Goal: Check status: Check status

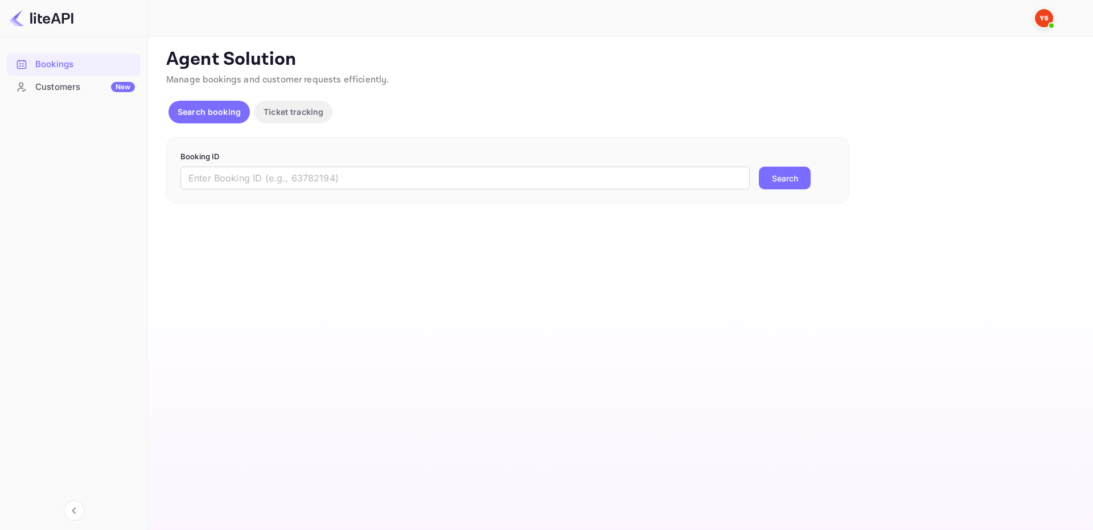
click at [470, 193] on div "Booking ID ​ Search" at bounding box center [507, 170] width 683 height 67
click at [473, 181] on input "text" at bounding box center [464, 178] width 569 height 23
paste input "9318644"
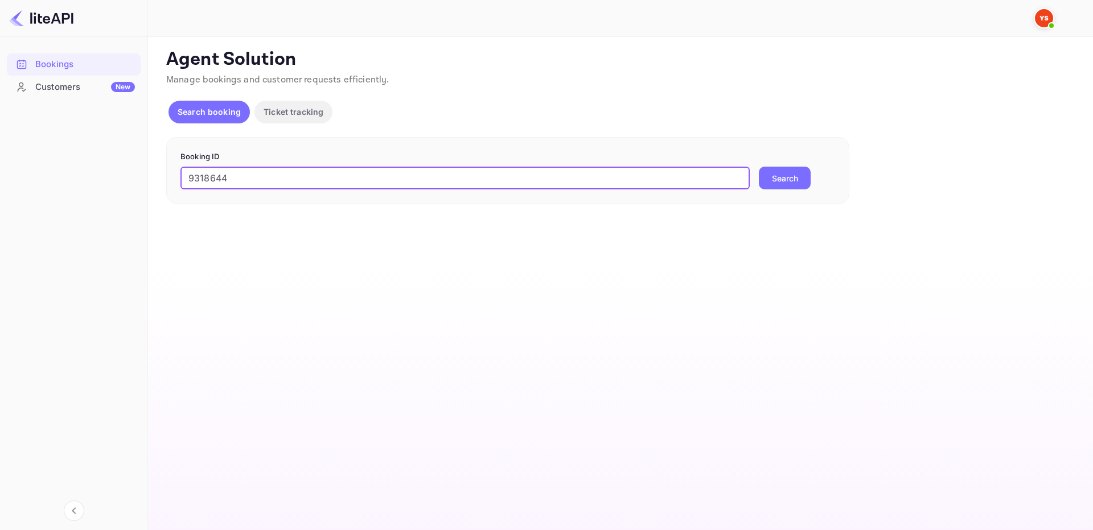
type input "9318644"
click at [786, 176] on button "Search" at bounding box center [785, 178] width 52 height 23
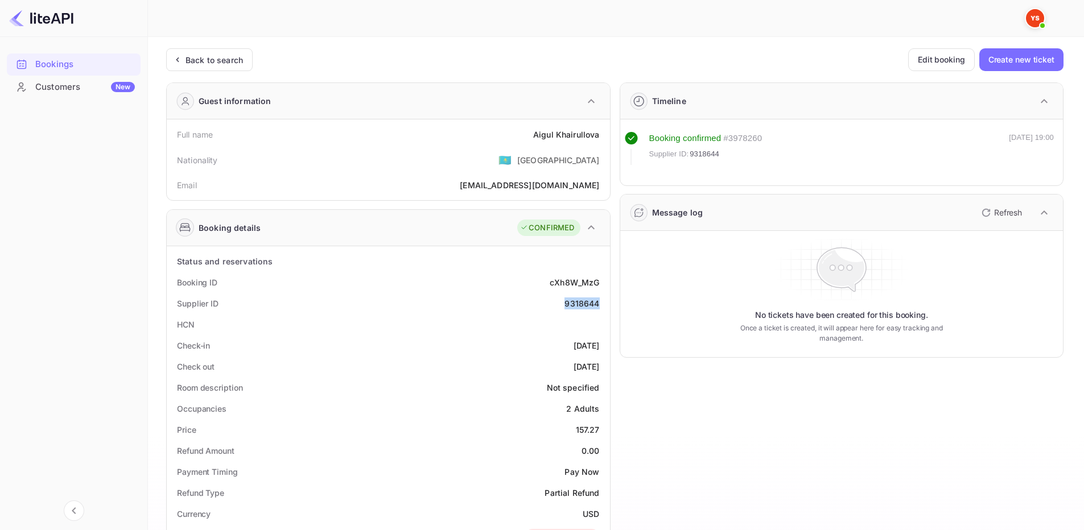
drag, startPoint x: 565, startPoint y: 302, endPoint x: 606, endPoint y: 301, distance: 41.5
copy div "9318644"
drag, startPoint x: 542, startPoint y: 139, endPoint x: 604, endPoint y: 140, distance: 62.0
click at [604, 140] on div "Full name [PERSON_NAME]" at bounding box center [388, 134] width 434 height 21
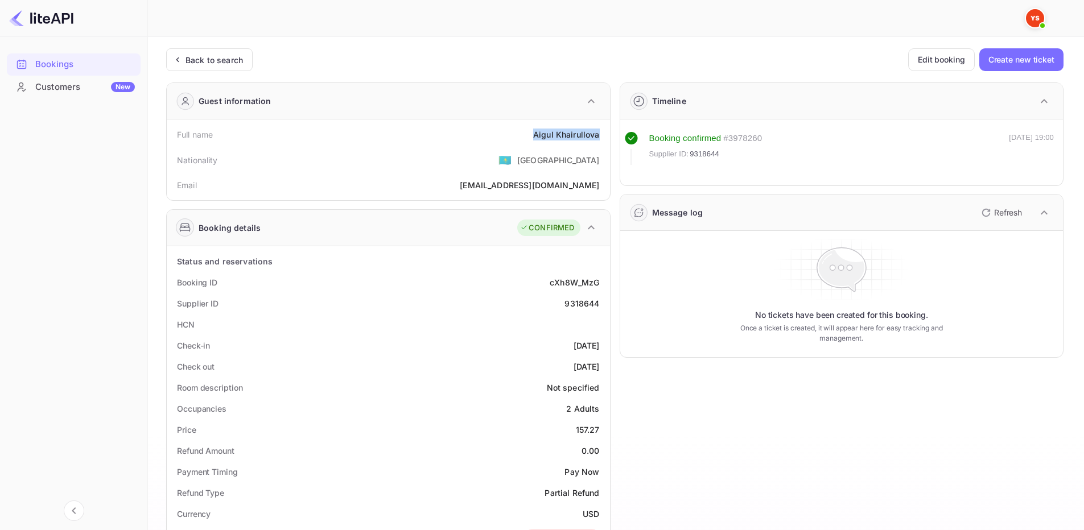
copy div "[PERSON_NAME]"
drag, startPoint x: 574, startPoint y: 429, endPoint x: 606, endPoint y: 431, distance: 32.0
copy div "157.27"
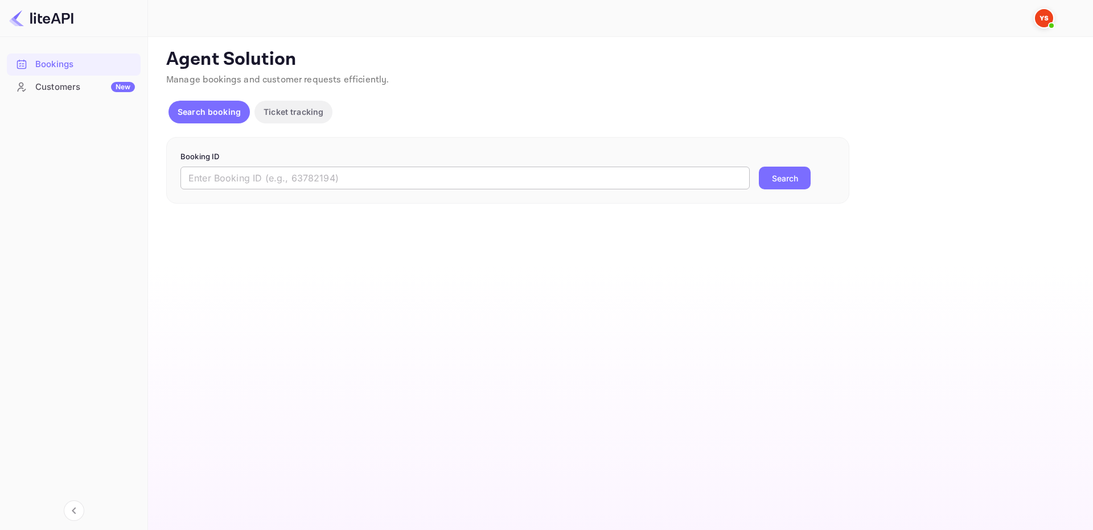
click at [605, 170] on input "text" at bounding box center [464, 178] width 569 height 23
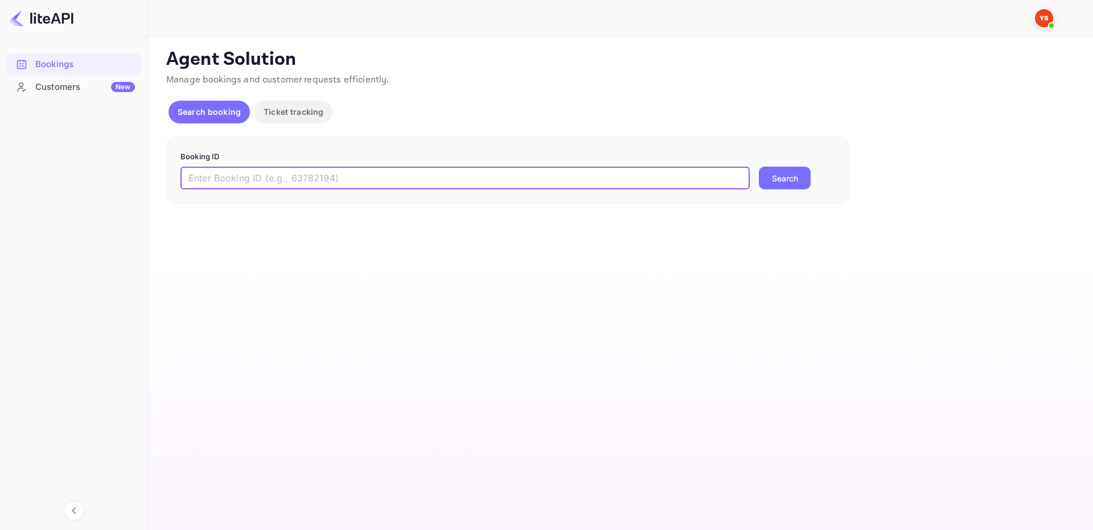
paste input "9318692"
type input "9318692"
click at [792, 179] on button "Search" at bounding box center [785, 178] width 52 height 23
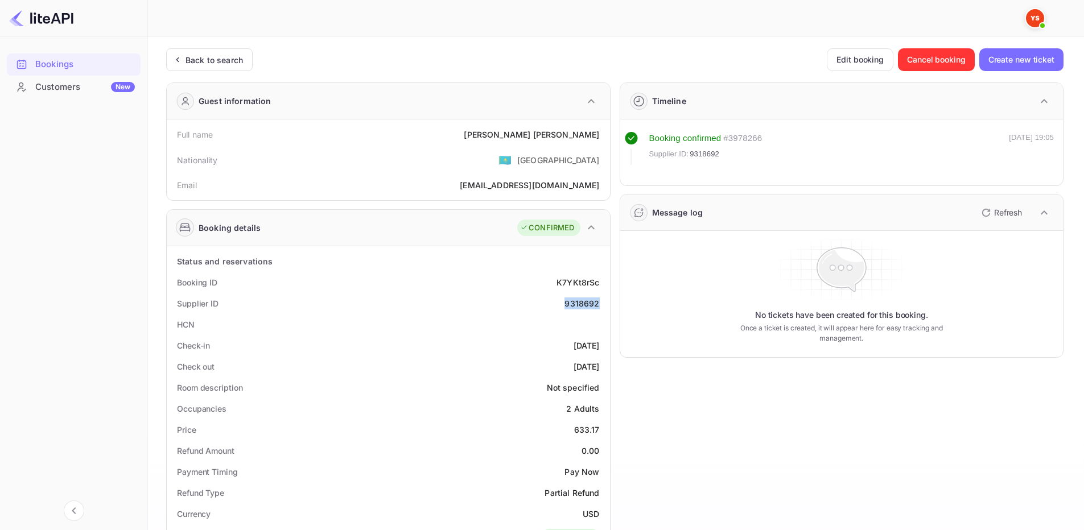
drag, startPoint x: 574, startPoint y: 308, endPoint x: 604, endPoint y: 307, distance: 30.2
click at [604, 307] on div "Supplier ID 9318692" at bounding box center [388, 303] width 434 height 21
copy div "9318692"
drag, startPoint x: 574, startPoint y: 430, endPoint x: 609, endPoint y: 430, distance: 34.7
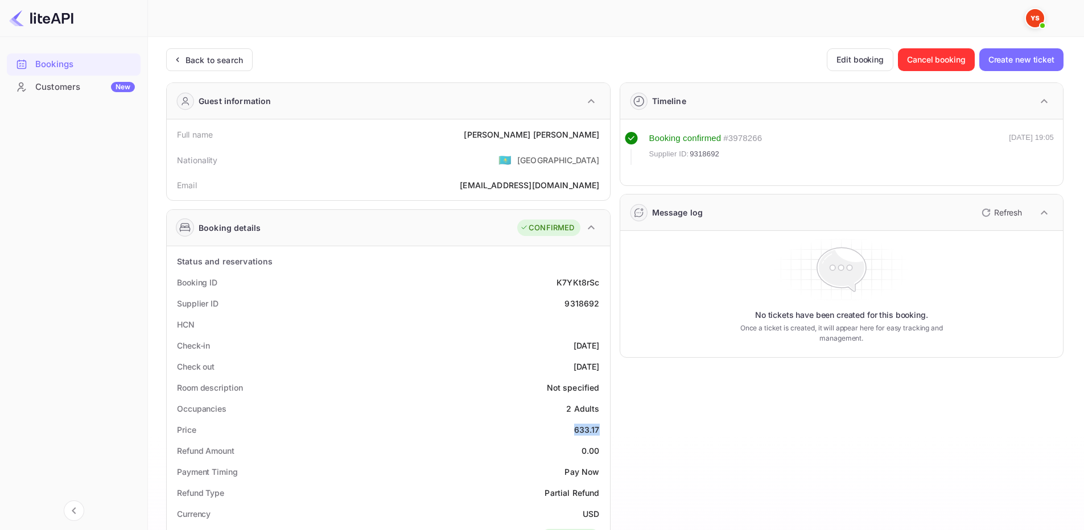
copy div "633.17"
drag, startPoint x: 522, startPoint y: 135, endPoint x: 604, endPoint y: 141, distance: 81.6
click at [604, 141] on div "Full name Anton Cherepanov" at bounding box center [388, 134] width 434 height 21
copy div "Anton Cherepanov"
